Goal: Task Accomplishment & Management: Use online tool/utility

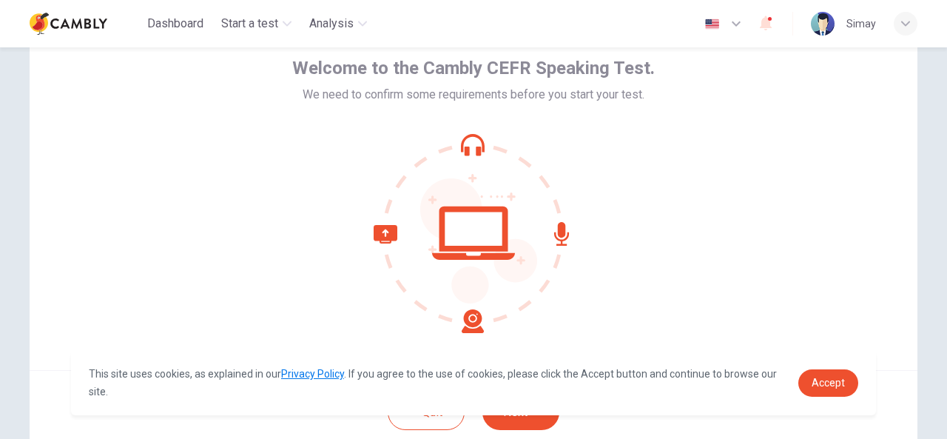
scroll to position [148, 0]
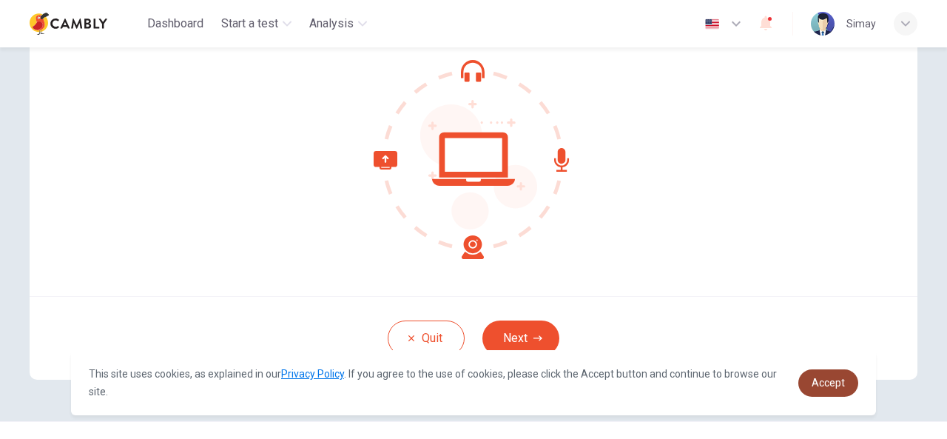
click at [818, 378] on span "Accept" at bounding box center [828, 383] width 33 height 12
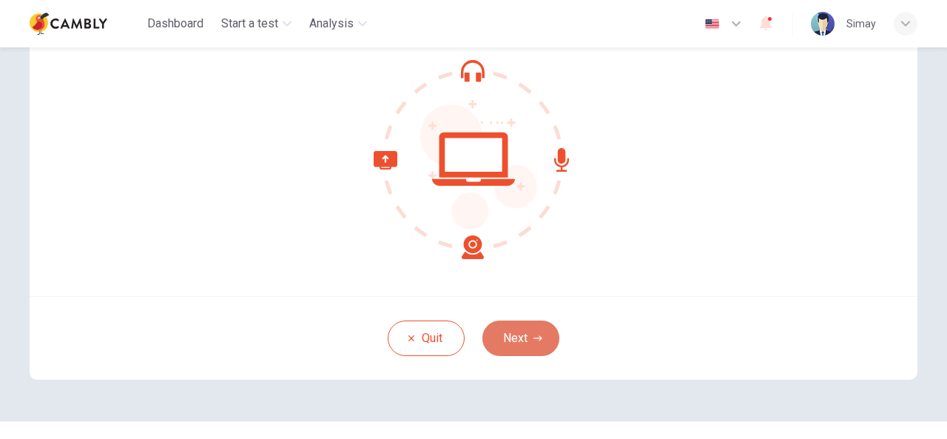
click at [520, 343] on button "Next" at bounding box center [520, 338] width 77 height 36
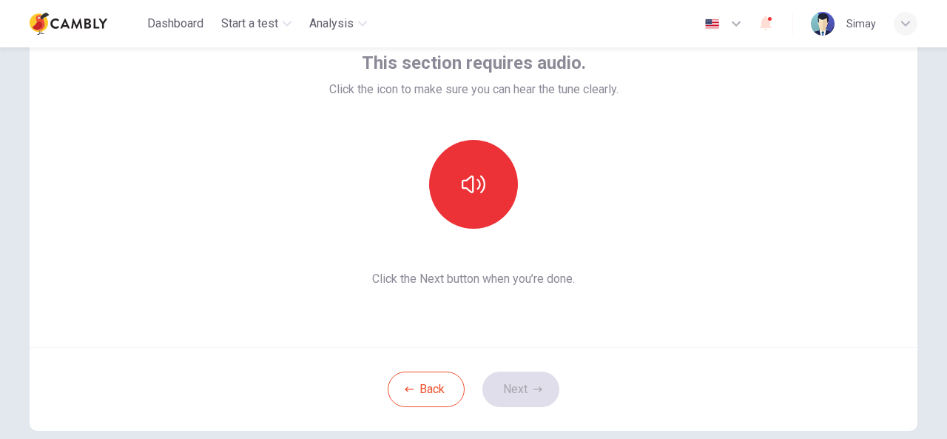
scroll to position [74, 0]
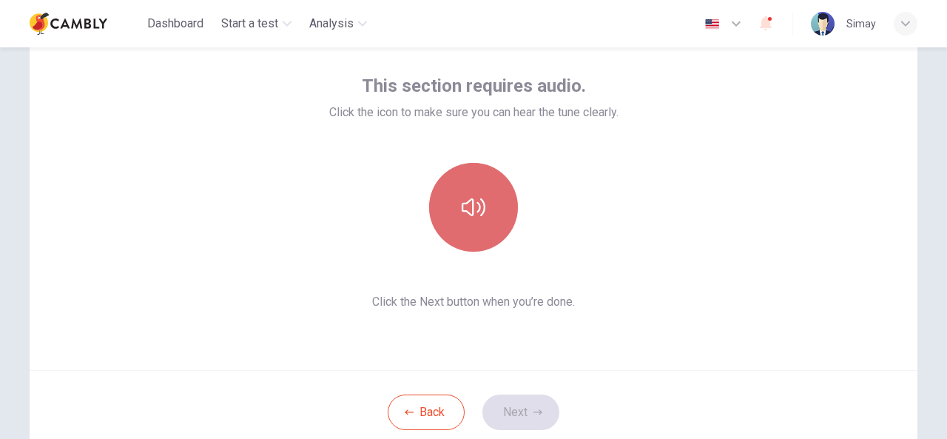
click at [470, 192] on button "button" at bounding box center [473, 207] width 89 height 89
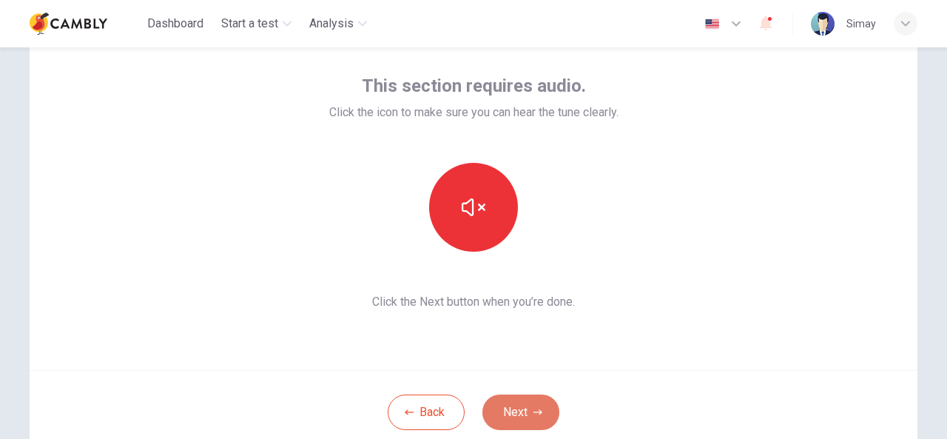
click at [519, 409] on button "Next" at bounding box center [520, 412] width 77 height 36
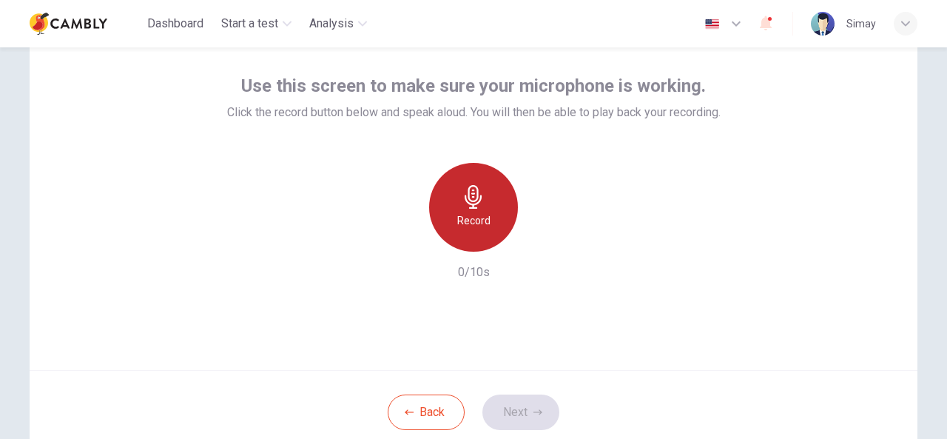
click at [469, 195] on icon "button" at bounding box center [474, 197] width 24 height 24
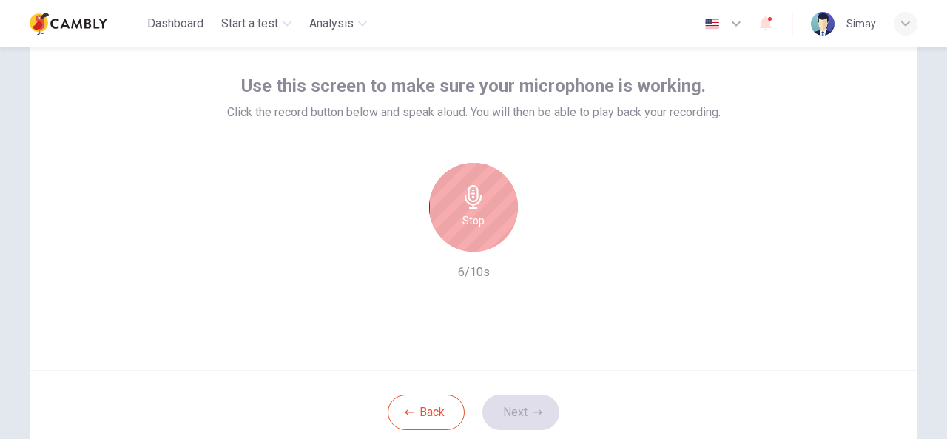
click at [474, 203] on icon "button" at bounding box center [473, 197] width 17 height 24
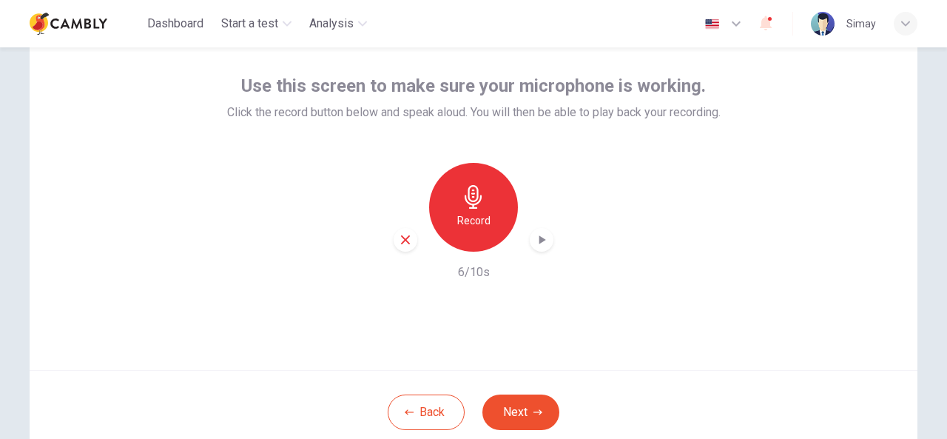
click at [401, 241] on icon "button" at bounding box center [405, 239] width 9 height 9
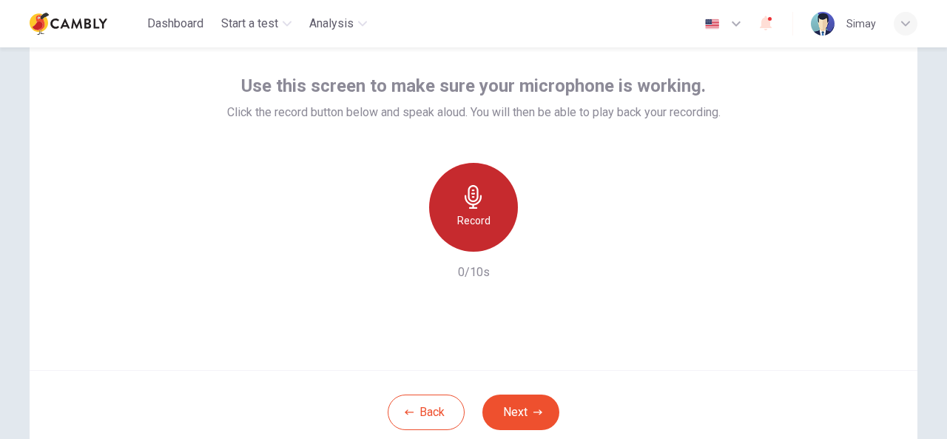
click at [475, 202] on icon "button" at bounding box center [473, 197] width 17 height 24
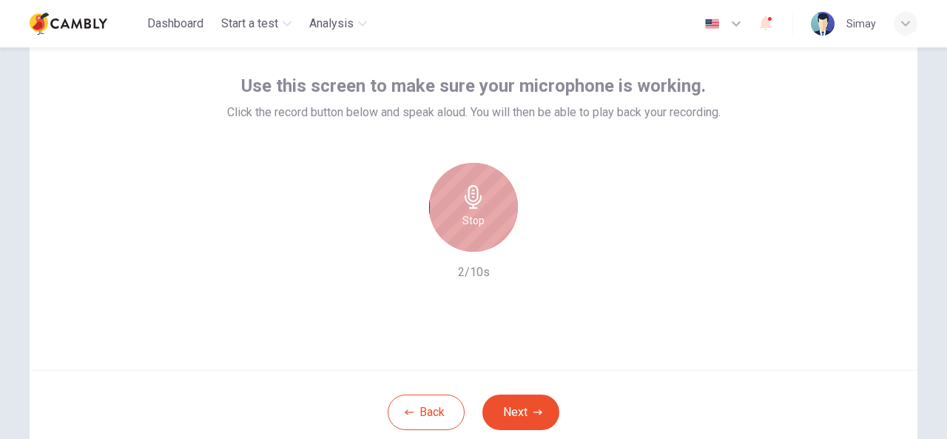
click at [470, 212] on h6 "Stop" at bounding box center [473, 221] width 22 height 18
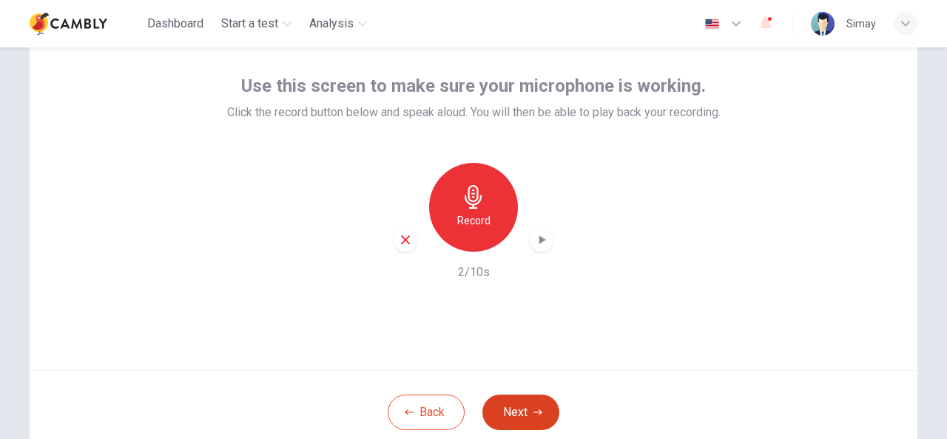
click at [525, 404] on button "Next" at bounding box center [520, 412] width 77 height 36
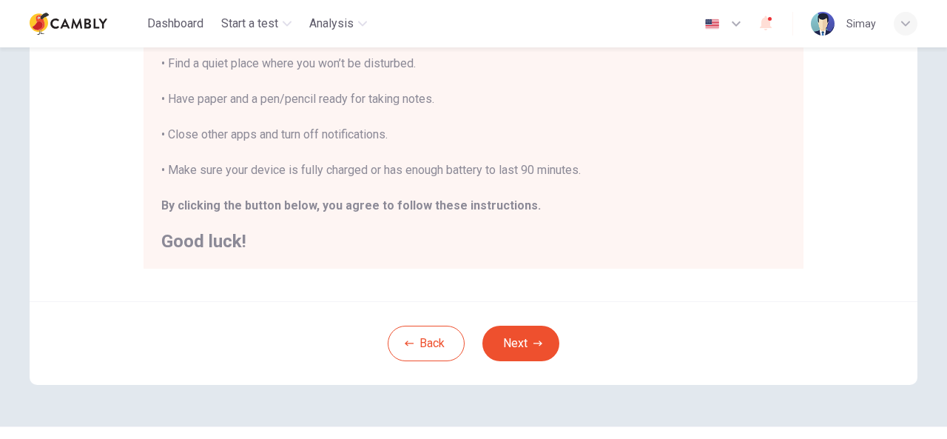
scroll to position [370, 0]
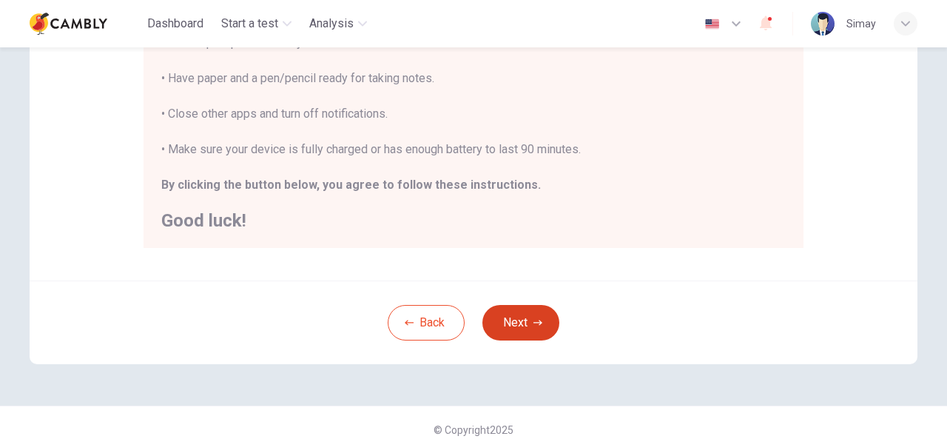
click at [520, 327] on button "Next" at bounding box center [520, 323] width 77 height 36
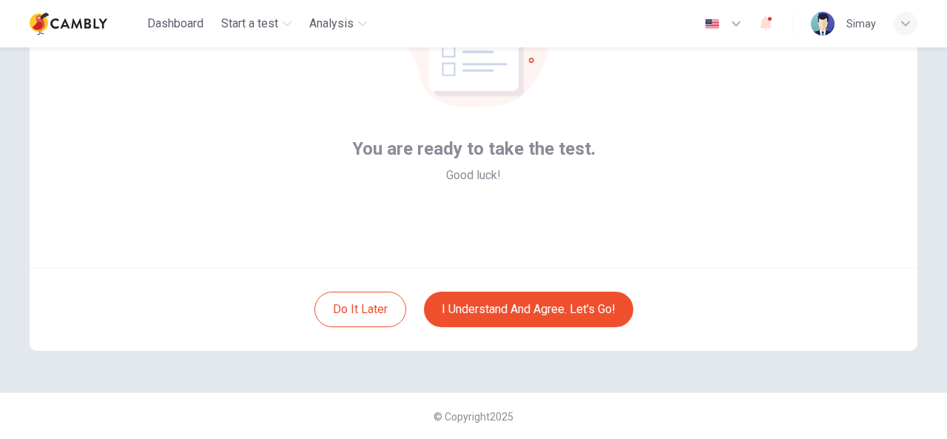
scroll to position [103, 0]
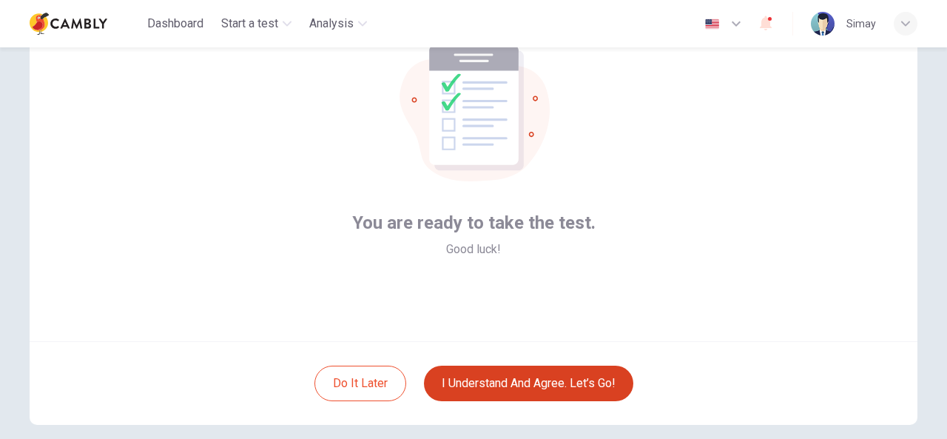
click at [550, 388] on button "I understand and agree. Let’s go!" at bounding box center [528, 383] width 209 height 36
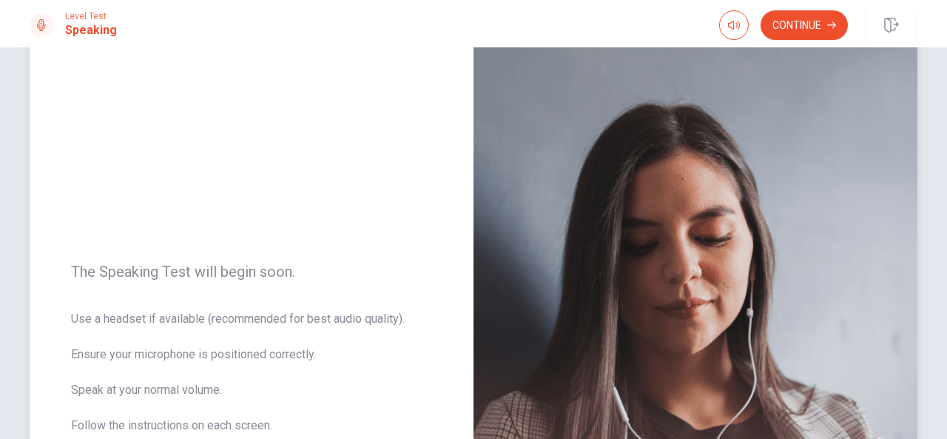
scroll to position [74, 0]
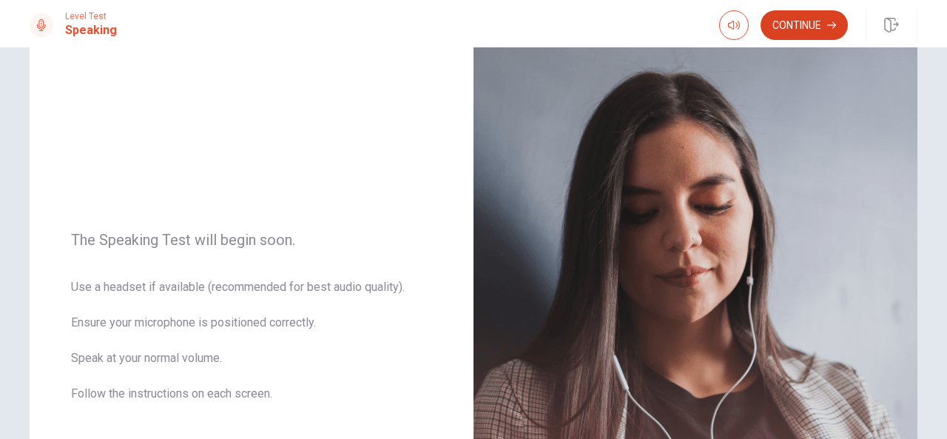
click at [794, 25] on button "Continue" at bounding box center [803, 25] width 87 height 30
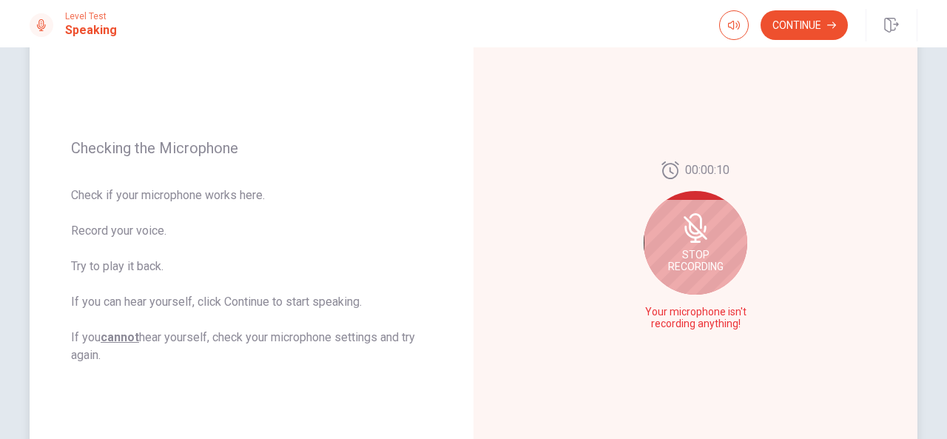
scroll to position [222, 0]
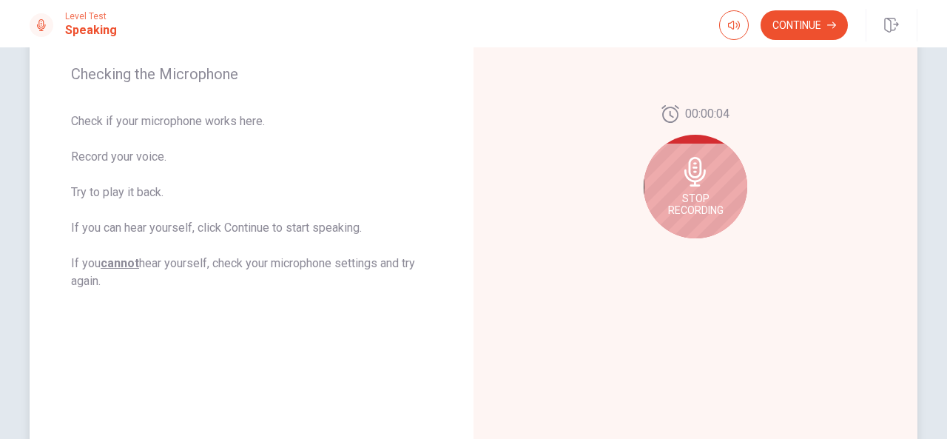
click at [692, 190] on div "Stop Recording" at bounding box center [696, 187] width 104 height 104
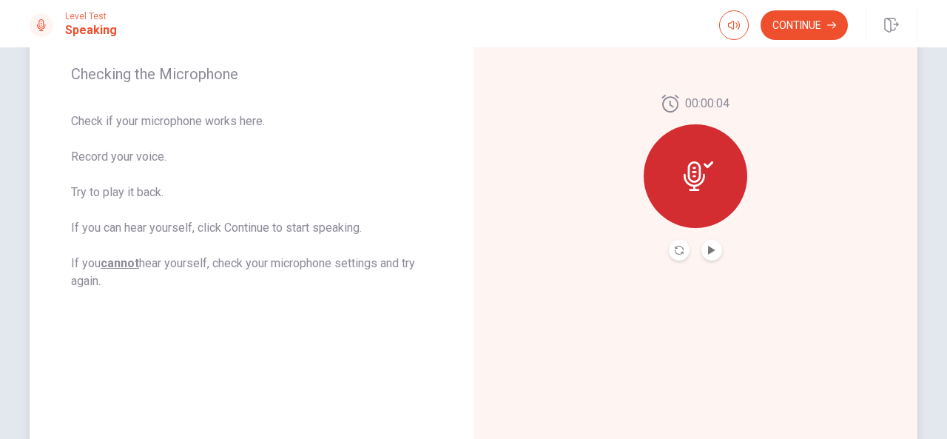
click at [702, 254] on button "Play Audio" at bounding box center [711, 250] width 21 height 21
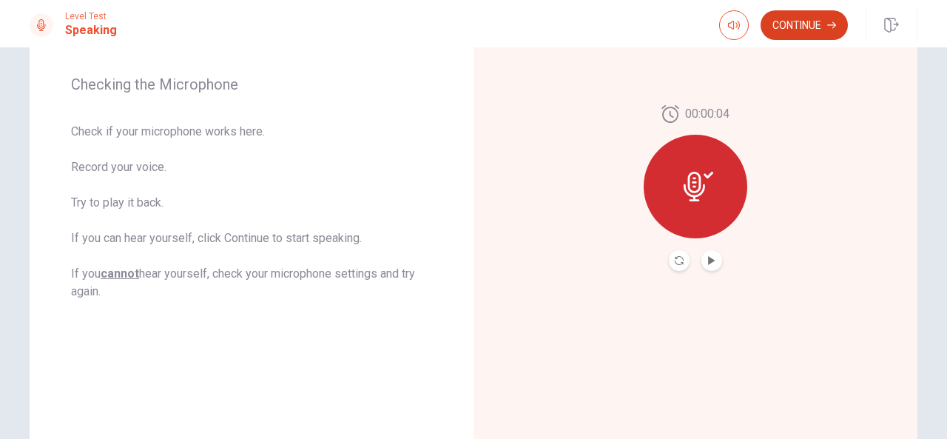
click at [812, 30] on button "Continue" at bounding box center [803, 25] width 87 height 30
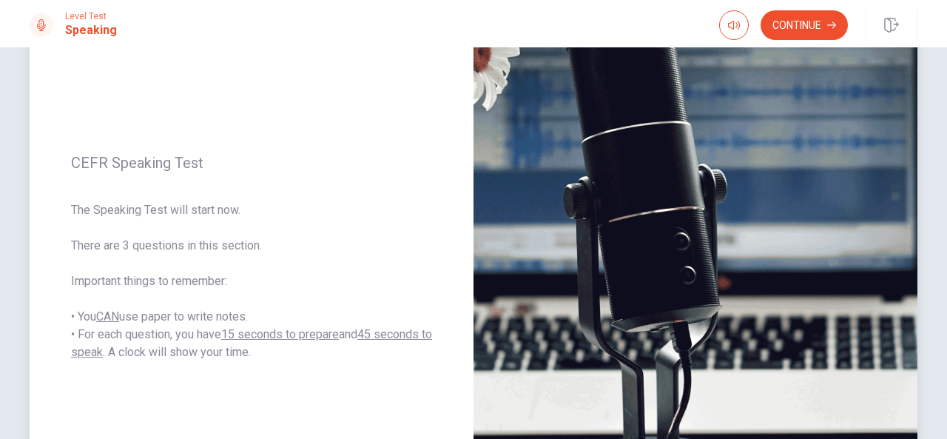
scroll to position [138, 0]
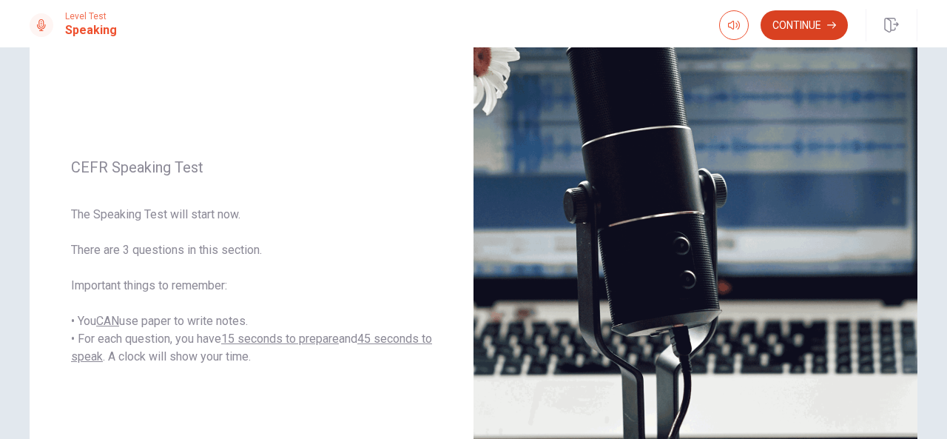
click at [826, 26] on button "Continue" at bounding box center [803, 25] width 87 height 30
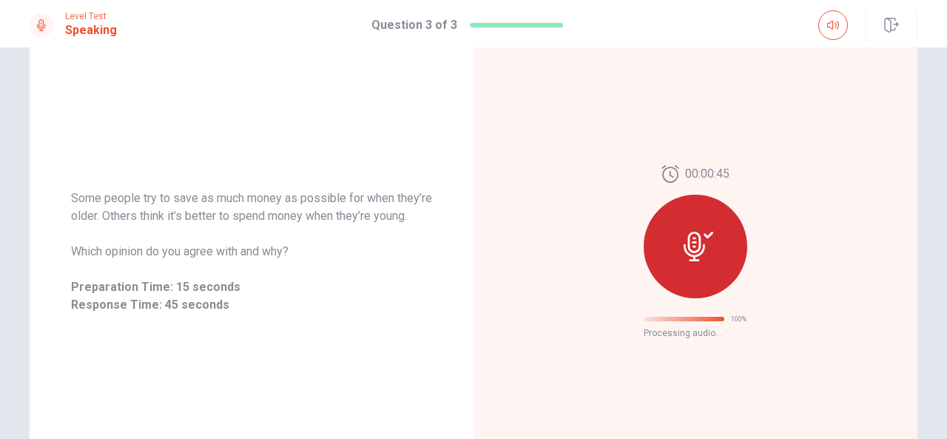
scroll to position [99, 0]
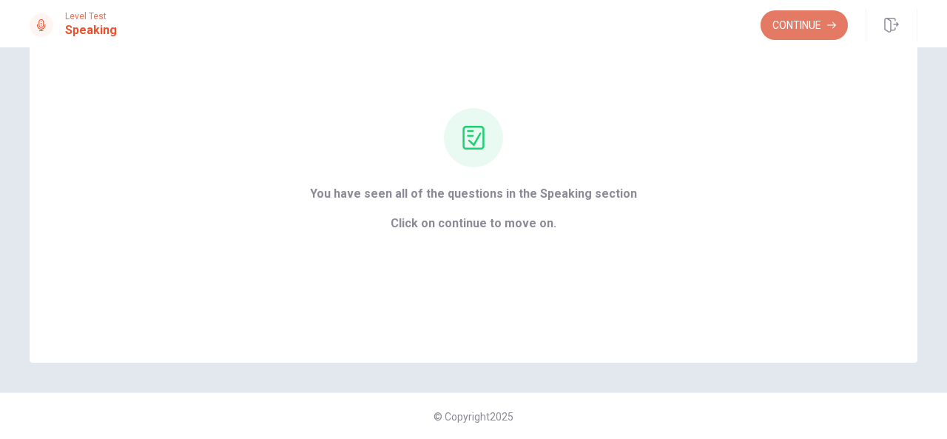
click at [780, 24] on button "Continue" at bounding box center [803, 25] width 87 height 30
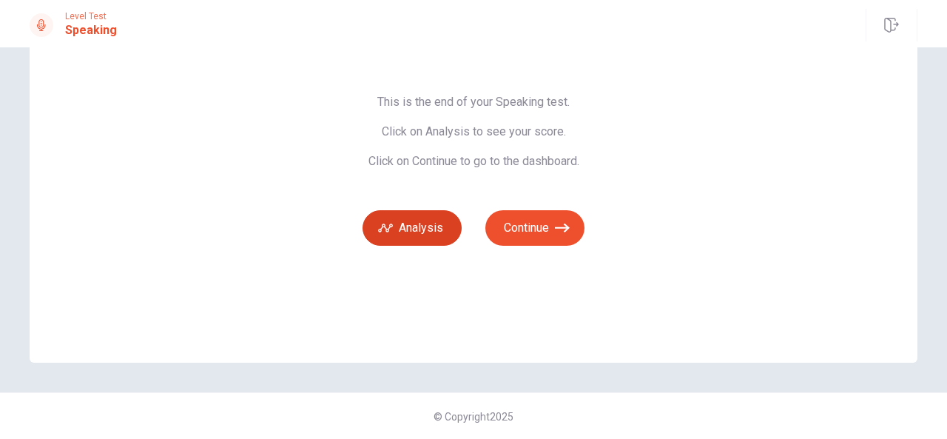
click at [401, 223] on button "Analysis" at bounding box center [411, 228] width 99 height 36
